Goal: Find specific page/section: Find specific page/section

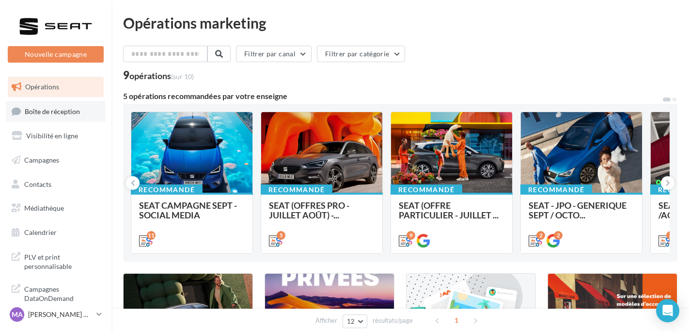
drag, startPoint x: 0, startPoint y: 0, endPoint x: 56, endPoint y: 103, distance: 117.1
click at [56, 100] on ul "Opérations Boîte de réception Visibilité en ligne Campagnes Contacts Mes cibles…" at bounding box center [56, 160] width 104 height 174
click at [58, 108] on span "Boîte de réception" at bounding box center [52, 111] width 55 height 8
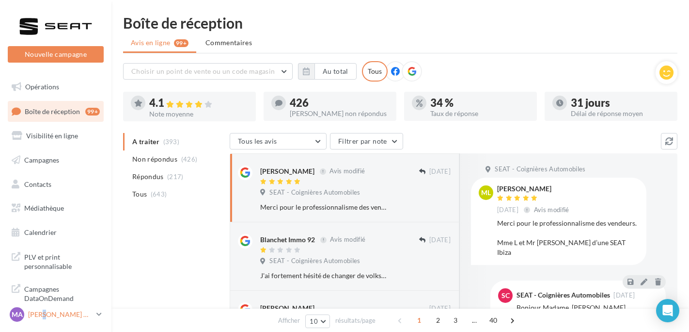
click at [45, 314] on p "[PERSON_NAME] CANALES" at bounding box center [60, 314] width 64 height 10
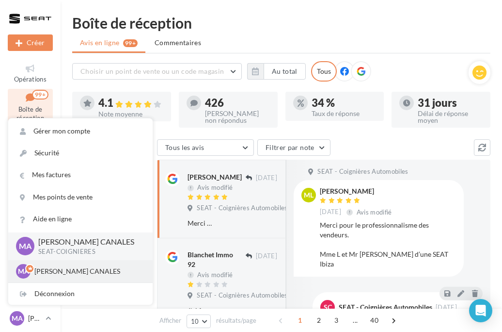
click at [121, 265] on div "MA [PERSON_NAME] CANALES cupra_coignieres" at bounding box center [80, 271] width 129 height 15
